Goal: Use online tool/utility: Utilize a website feature to perform a specific function

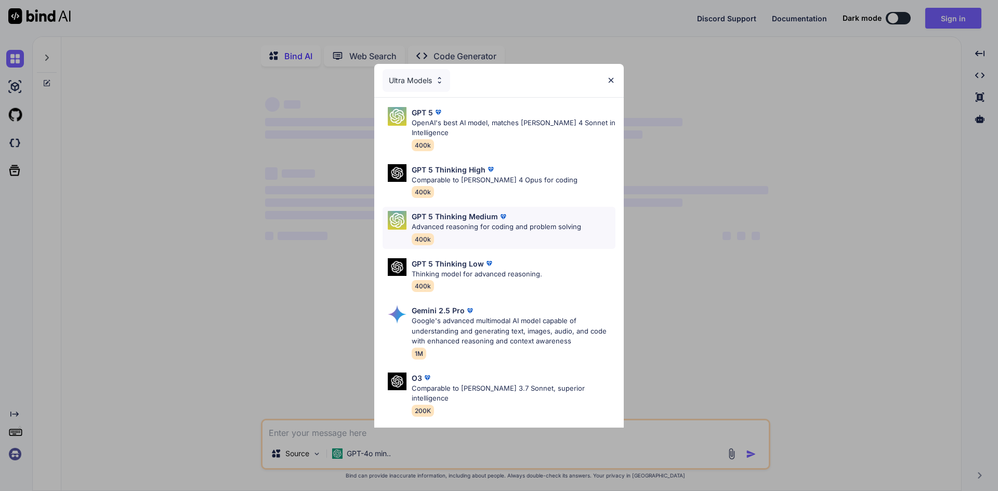
type textarea "x"
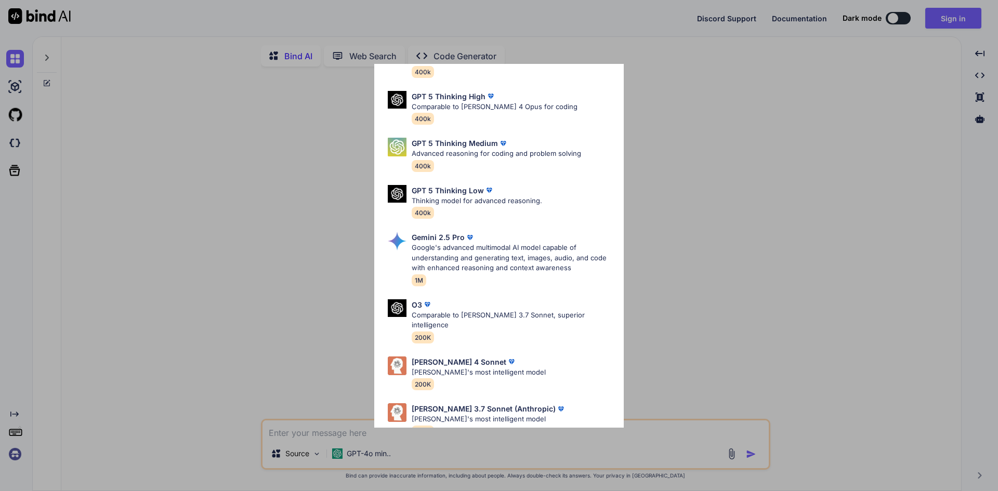
scroll to position [84, 0]
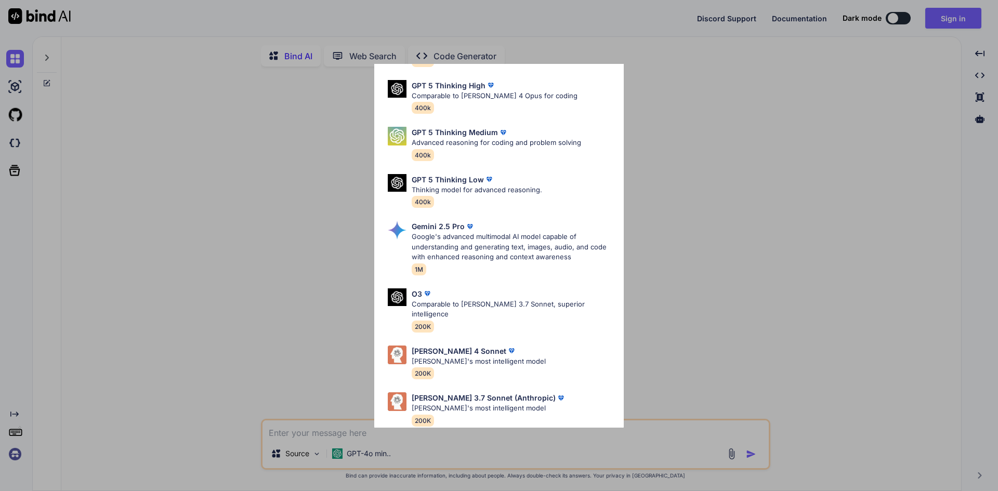
click at [674, 351] on div "Ultra Models GPT 5 OpenAI's best AI model, matches [PERSON_NAME] 4 Sonnet in In…" at bounding box center [499, 245] width 998 height 491
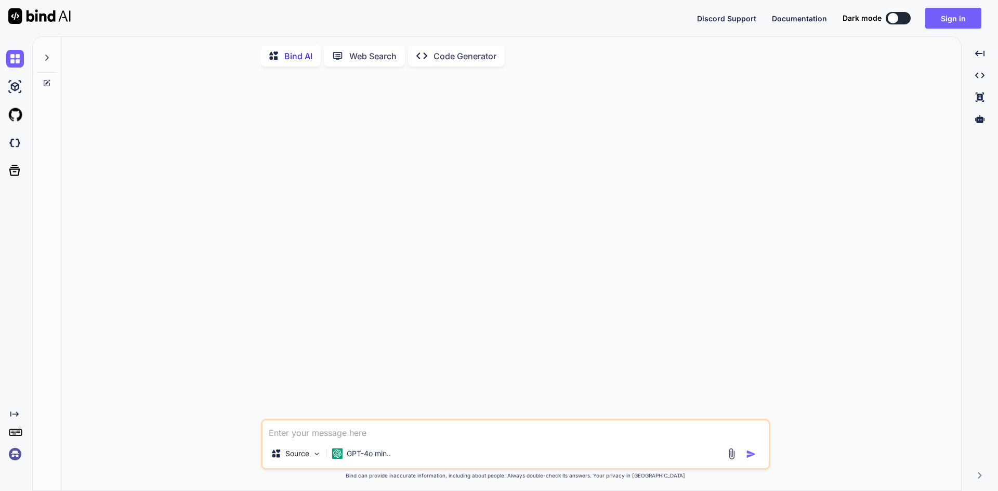
click at [348, 437] on textarea at bounding box center [516, 430] width 506 height 19
click at [315, 429] on textarea at bounding box center [516, 430] width 506 height 19
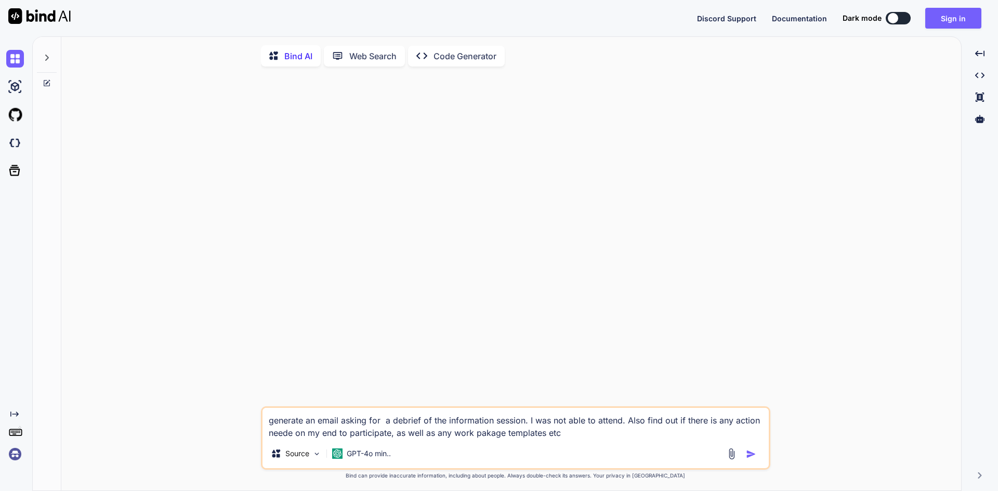
click at [571, 436] on textarea "generate an email asking for a debrief of the information session. I was not ab…" at bounding box center [516, 423] width 506 height 31
click at [571, 435] on textarea "generate an email asking for a debrief of the information session. I was not ab…" at bounding box center [516, 423] width 506 height 31
paste textarea "Call for proposals: Cyber Security Cooperation Program 2025 Apply for funding P…"
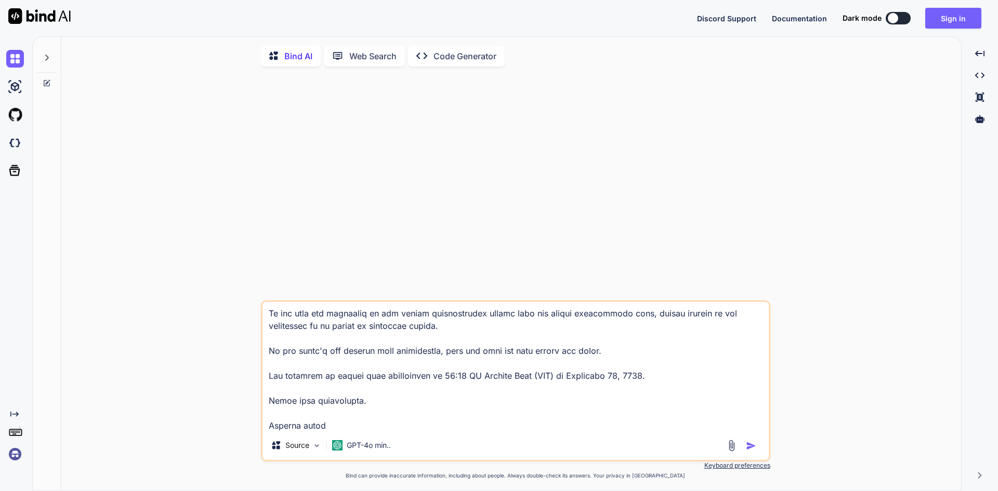
type textarea "generate an email asking for a debrief of the information session. I was not ab…"
click at [752, 455] on div "Source GPT-4o min.." at bounding box center [516, 447] width 506 height 25
click at [750, 450] on img "button" at bounding box center [751, 446] width 10 height 10
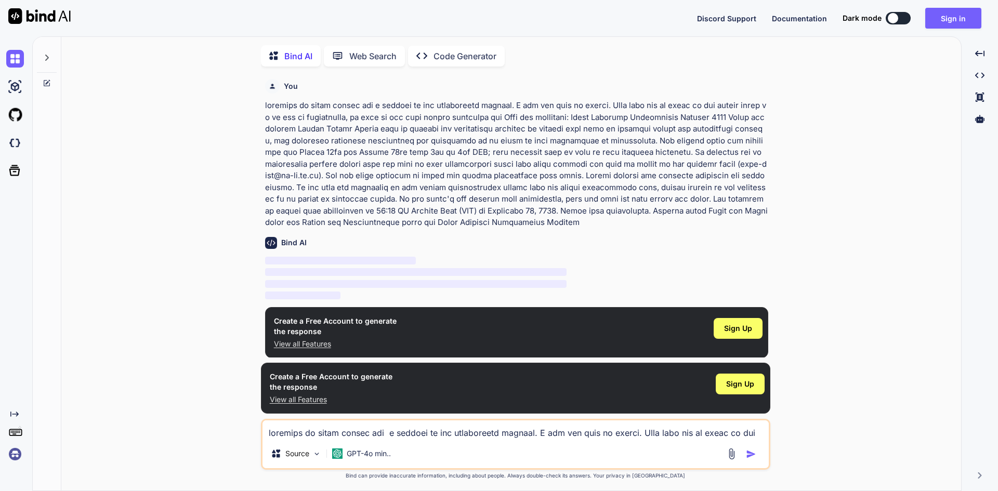
scroll to position [4, 0]
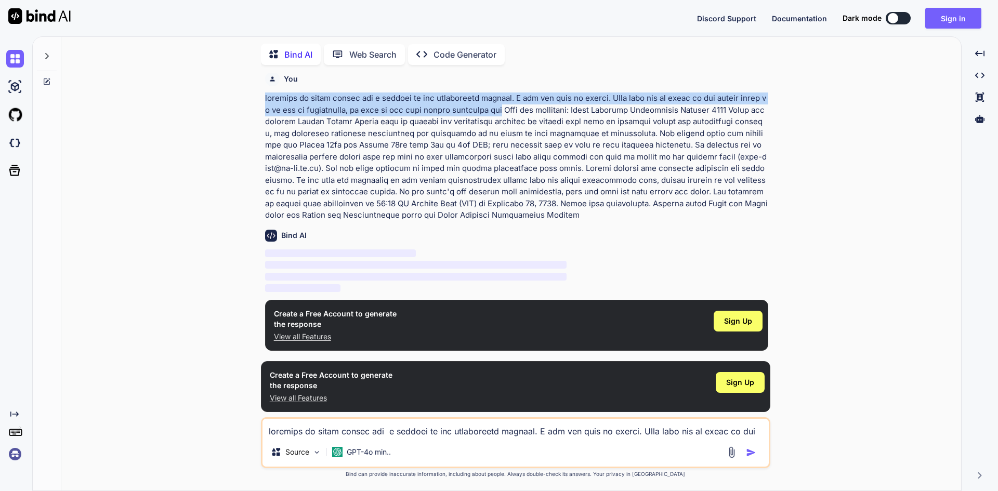
drag, startPoint x: 493, startPoint y: 109, endPoint x: 257, endPoint y: 99, distance: 236.2
click at [257, 99] on div "You Bind AI ‌ ‌ ‌ ‌ Create a Free Account to generate the response View all Fea…" at bounding box center [516, 281] width 892 height 417
copy p "generate an email asking for a debrief of the information session. I was not ab…"
